Goal: Task Accomplishment & Management: Complete application form

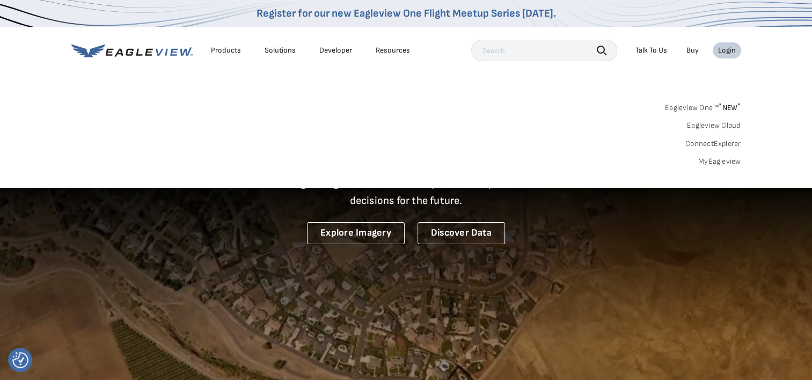
click at [720, 162] on link "MyEagleview" at bounding box center [719, 162] width 43 height 10
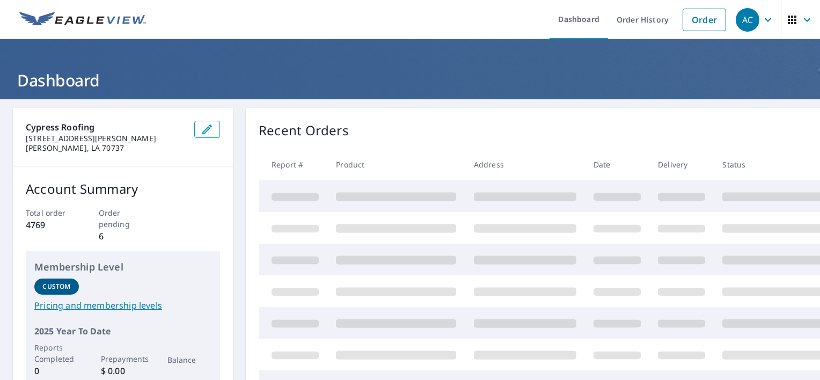
click at [701, 28] on link "Order" at bounding box center [703, 20] width 43 height 23
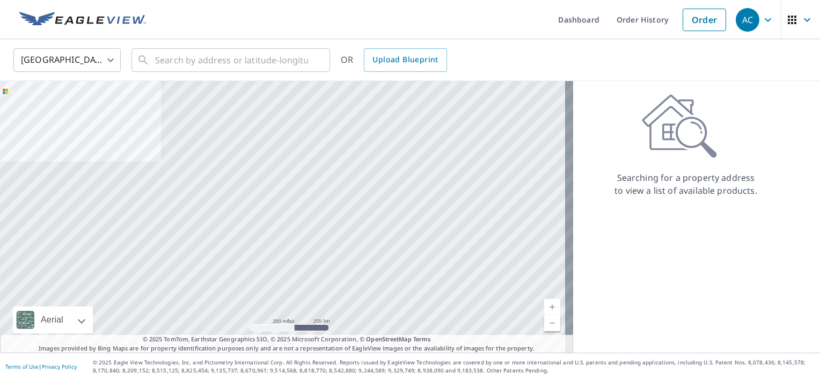
click at [374, 61] on span "Upload Blueprint" at bounding box center [404, 59] width 65 height 13
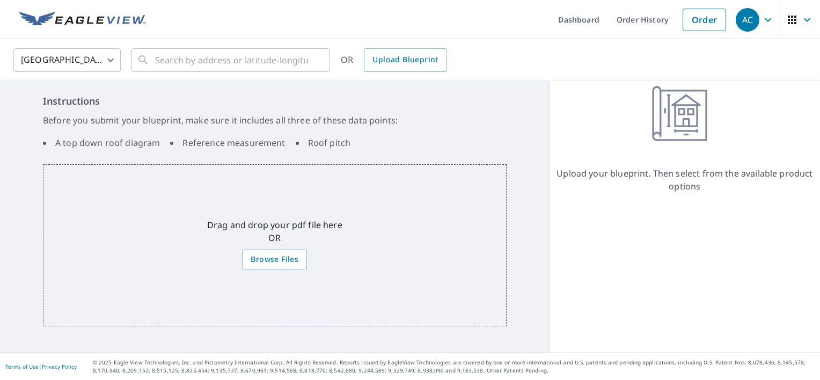
click at [260, 256] on span "Browse Files" at bounding box center [275, 259] width 48 height 13
click at [0, 0] on input "Browse Files" at bounding box center [0, 0] width 0 height 0
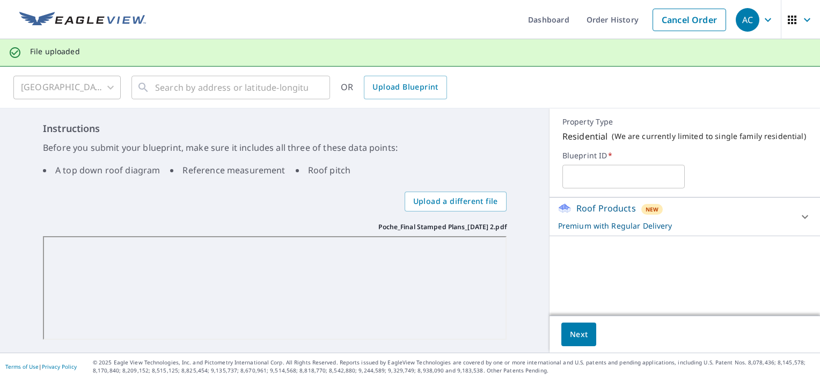
click at [604, 177] on input "text" at bounding box center [623, 176] width 122 height 30
type input "P"
type input "JC Construction - [PERSON_NAME]"
click at [728, 227] on p "Premium with Regular Delivery" at bounding box center [675, 225] width 234 height 11
click at [764, 272] on body "AC AC Dashboard Order History Cancel Order AC File uploaded [GEOGRAPHIC_DATA] […" at bounding box center [410, 190] width 820 height 380
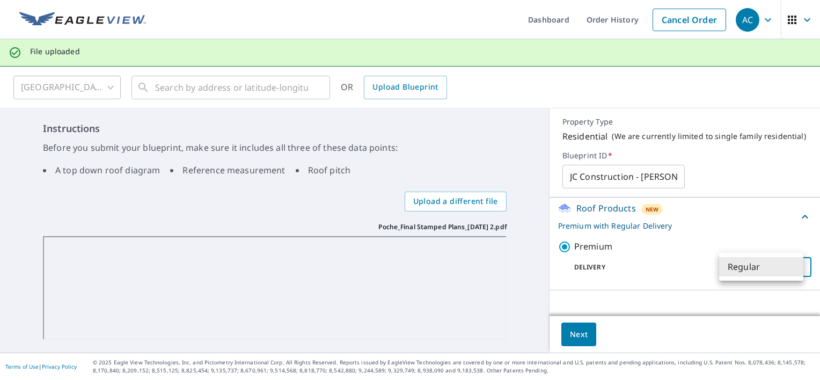
click at [728, 230] on div at bounding box center [410, 190] width 820 height 380
click at [572, 334] on span "Next" at bounding box center [579, 334] width 18 height 13
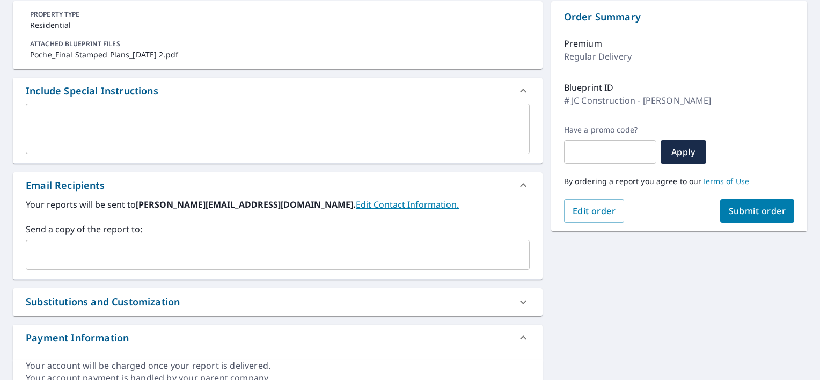
scroll to position [155, 0]
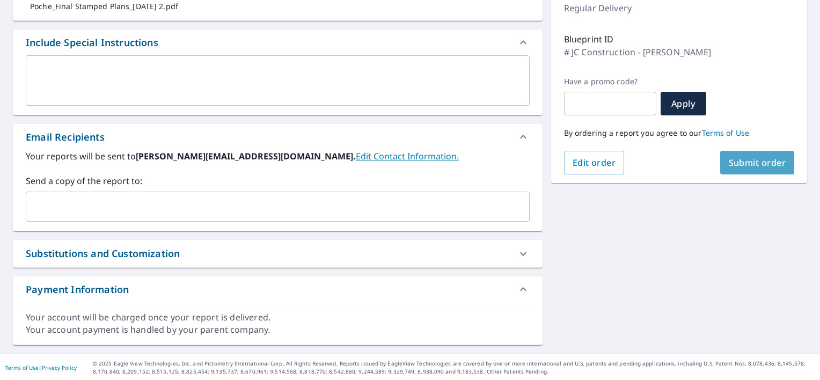
click at [740, 158] on span "Submit order" at bounding box center [757, 163] width 57 height 12
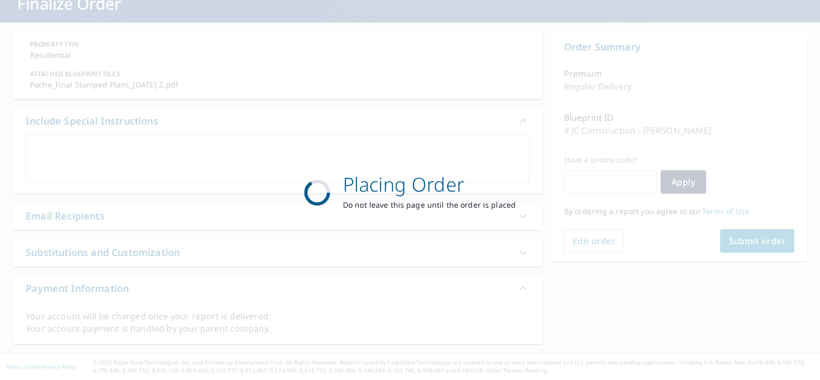
scroll to position [76, 0]
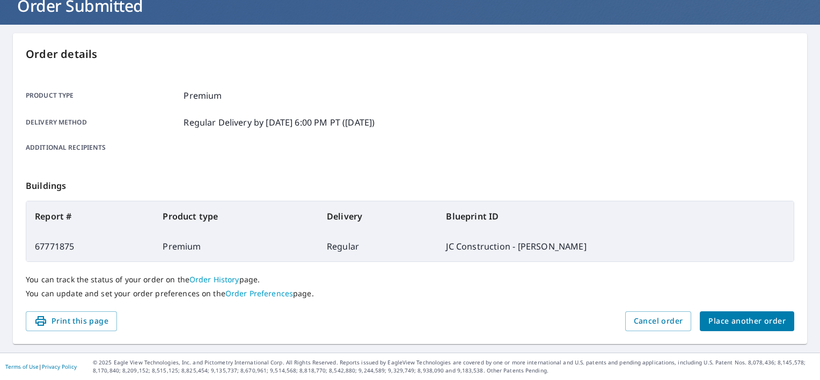
scroll to position [74, 0]
